Goal: Information Seeking & Learning: Find specific fact

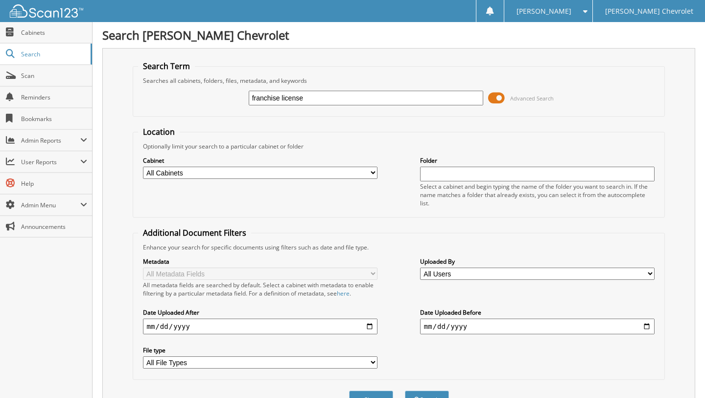
type input "franchise license"
click at [405, 390] on button "Search" at bounding box center [427, 399] width 44 height 18
type input "franchise license"
click at [405, 390] on button "Search" at bounding box center [427, 399] width 44 height 18
